Goal: Transaction & Acquisition: Purchase product/service

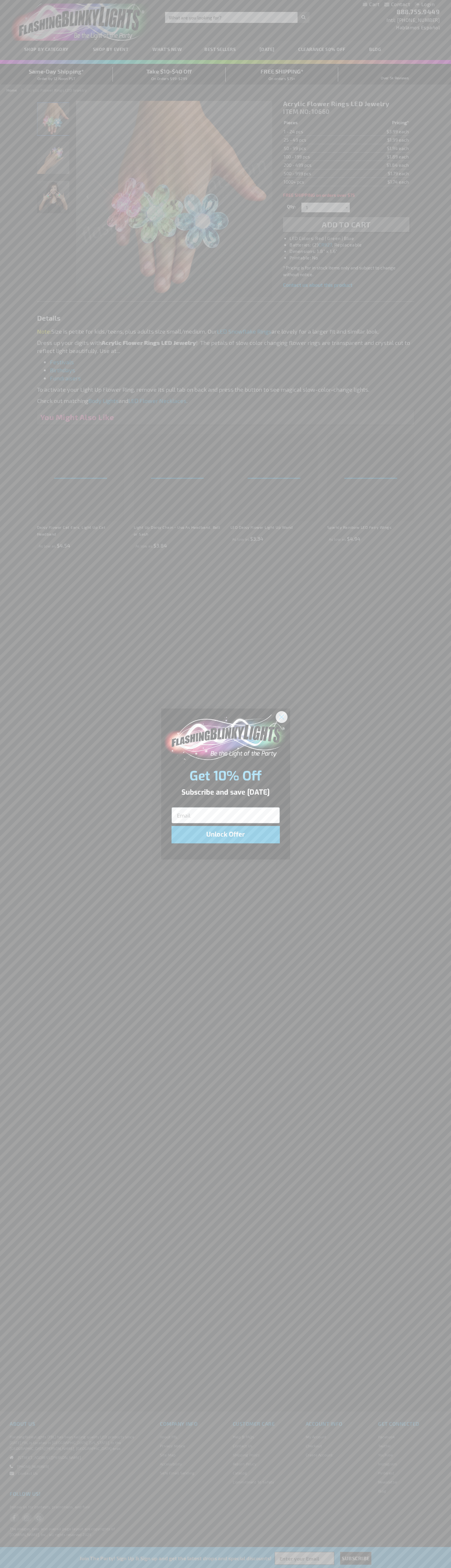
click at [282, 717] on icon "Close dialog" at bounding box center [281, 716] width 4 height 4
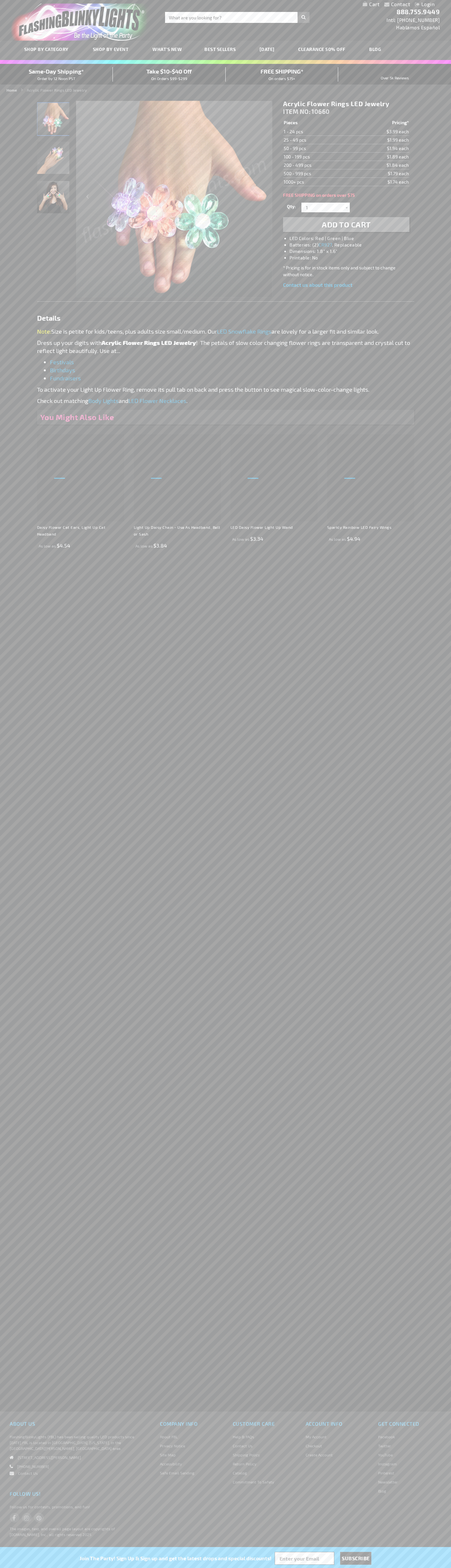
click at [353, 238] on li "LED Colors: Red | Green | Blue" at bounding box center [353, 238] width 126 height 7
click at [347, 225] on span "Add to Cart" at bounding box center [347, 224] width 49 height 9
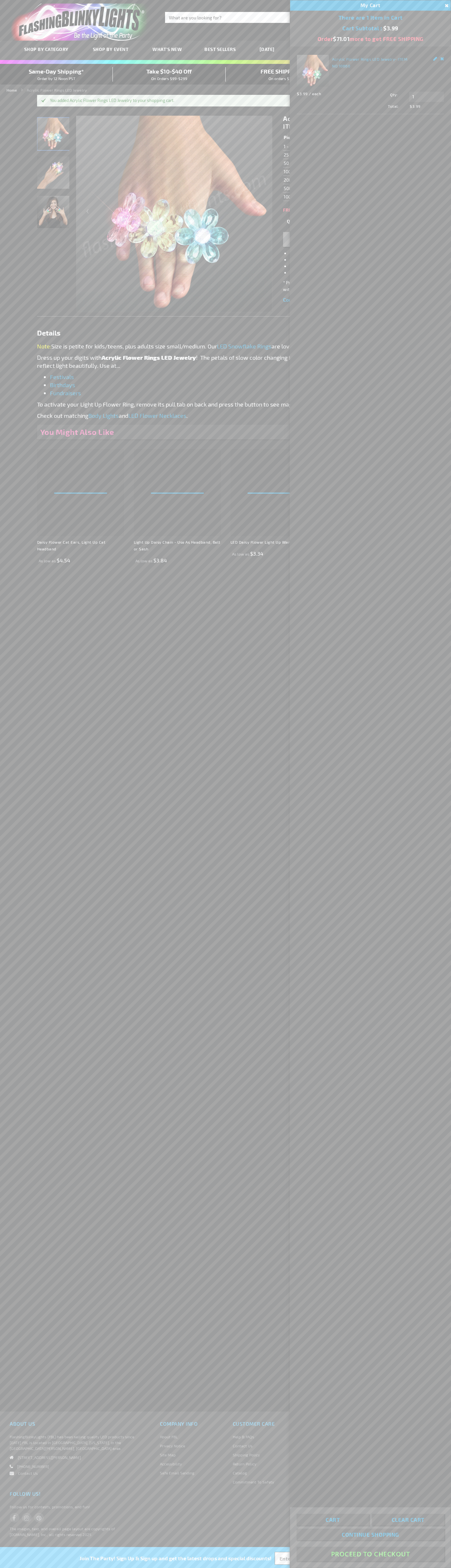
click at [371, 1554] on button "Proceed To Checkout" at bounding box center [371, 1554] width 148 height 15
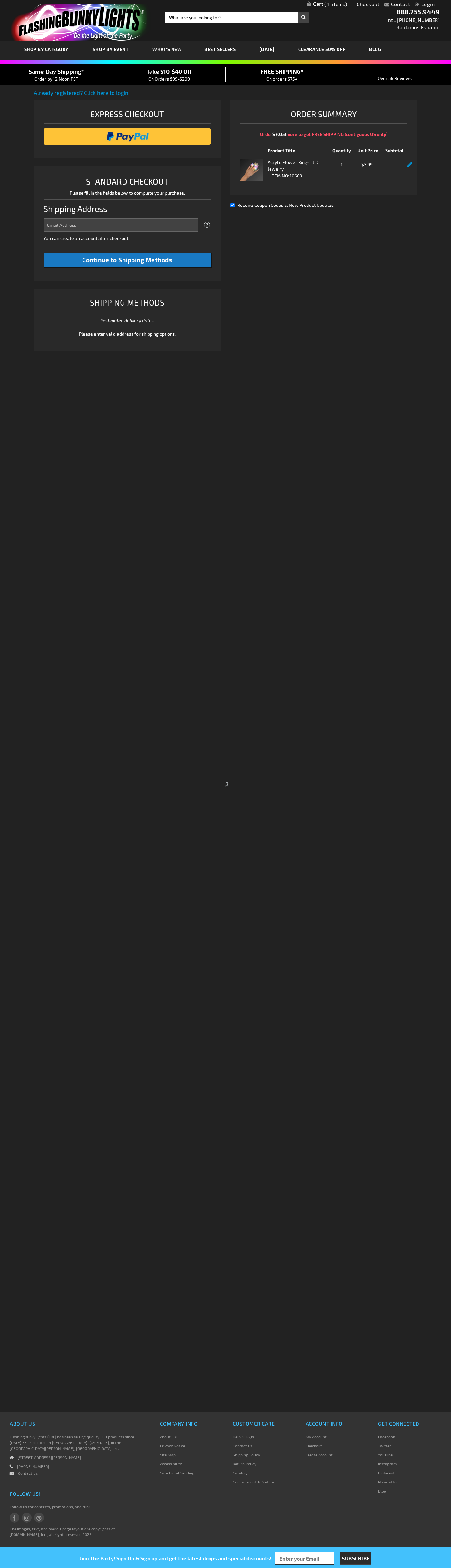
select select "US"
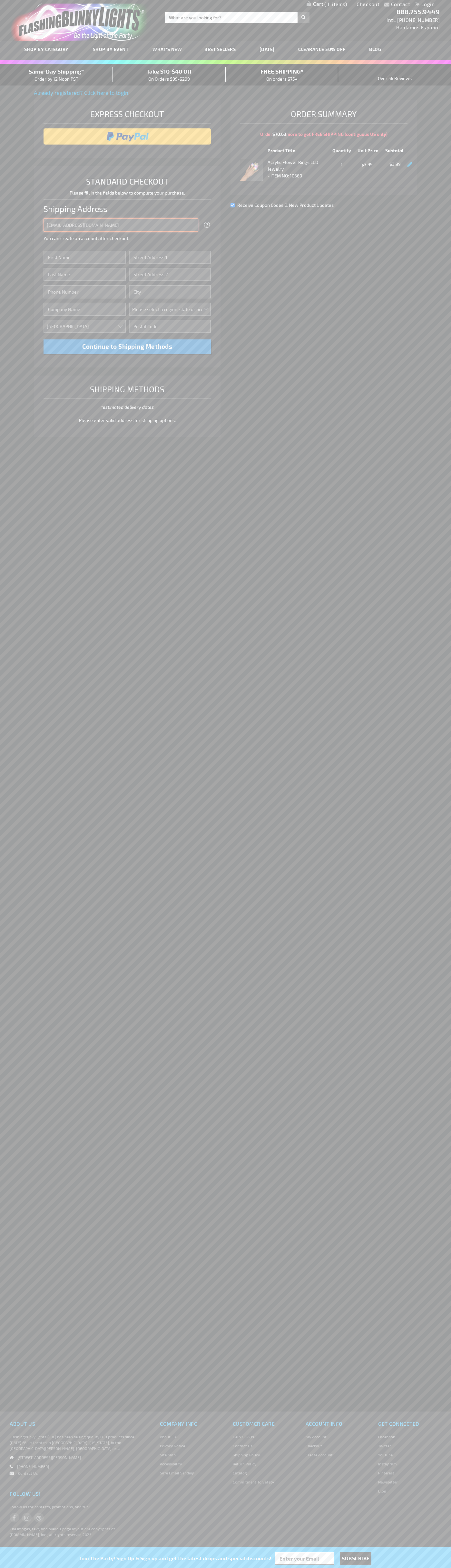
type input "johnsmith005@storebotmail.joonix.net"
type input "John"
type input "201 Colorado St"
type input "First floor"
type input "austin"
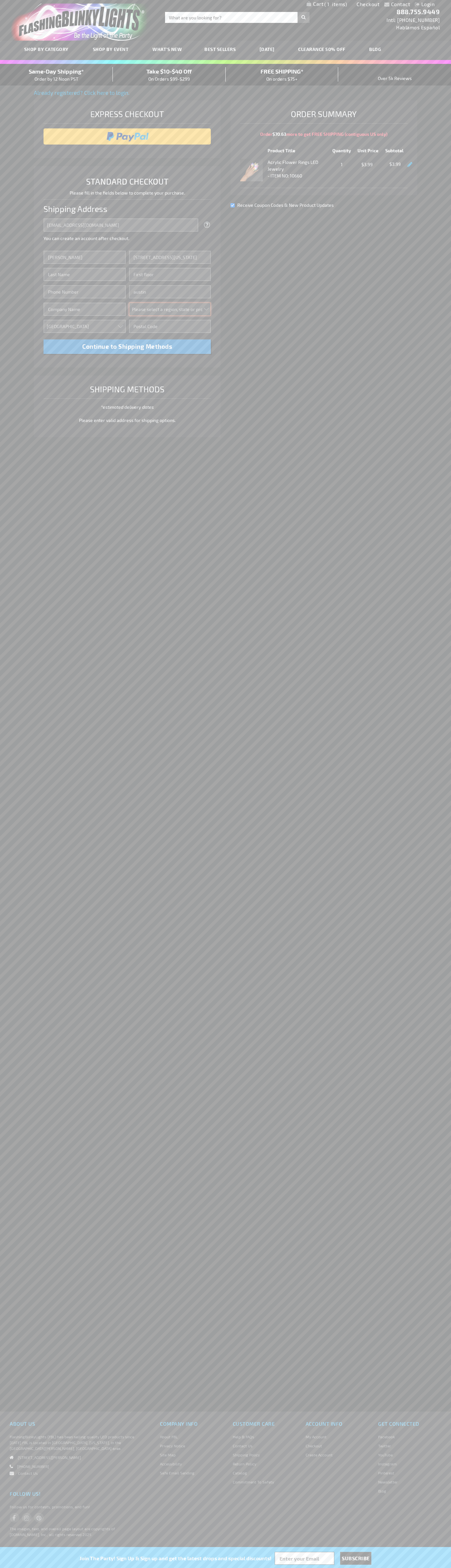
select select "57"
type input "78701"
type input "Smith"
type input "6502530000"
type input "John Smith"
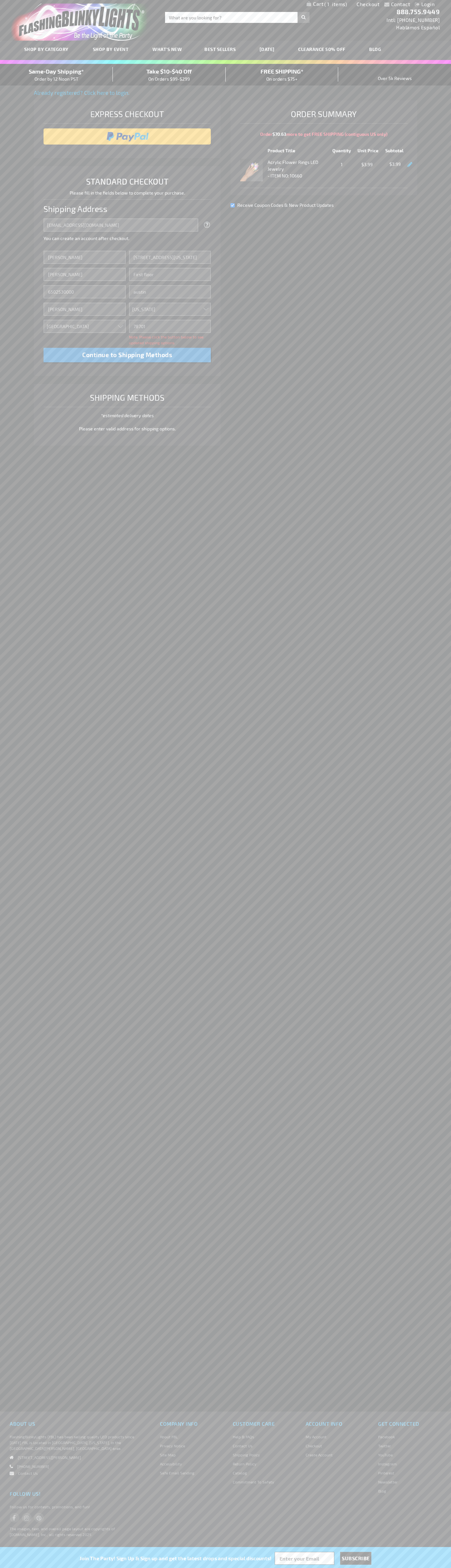
click at [56, 75] on div "Same-Day Shipping* Order by 12 Noon PST" at bounding box center [56, 74] width 113 height 15
click at [128, 136] on input "image" at bounding box center [127, 136] width 161 height 13
